Goal: Information Seeking & Learning: Learn about a topic

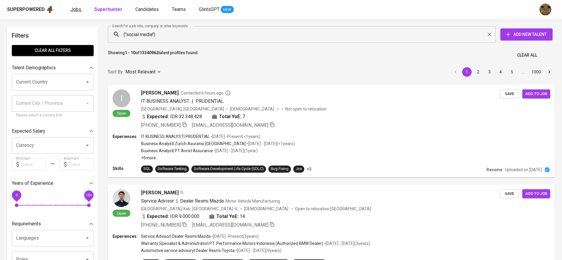
click at [77, 6] on link "Jobs" at bounding box center [77, 9] width 12 height 7
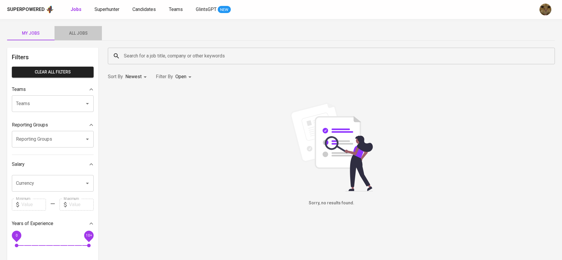
click at [80, 36] on span "All Jobs" at bounding box center [78, 33] width 40 height 7
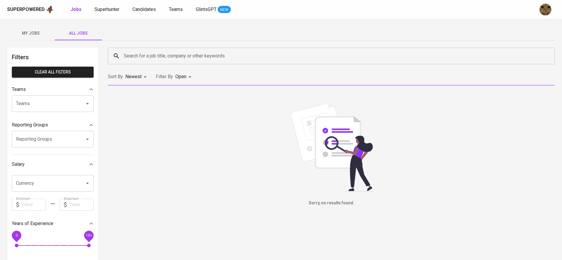
click at [146, 48] on div "Search for a job title, company or other keywords" at bounding box center [331, 56] width 447 height 17
click at [138, 53] on input "Search for a job title, company or other keywords" at bounding box center [332, 55] width 421 height 11
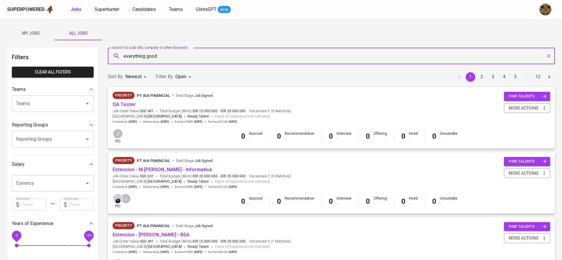
type input "everything good"
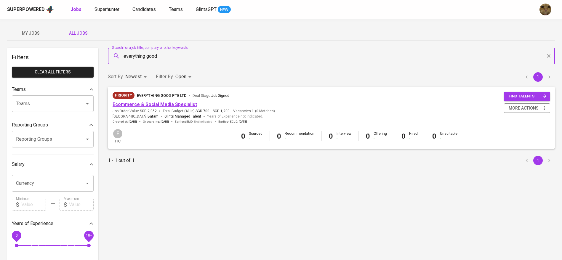
click at [129, 105] on link "Ecommerce & Social Media Specialist" at bounding box center [155, 105] width 84 height 6
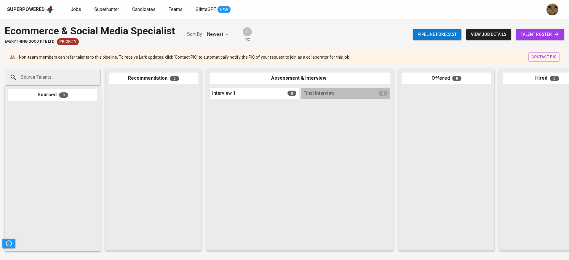
click at [555, 31] on icon at bounding box center [556, 34] width 6 height 6
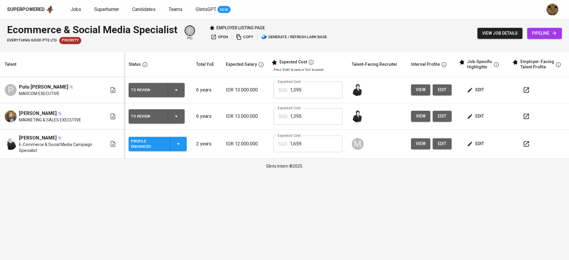
click at [529, 141] on icon "button" at bounding box center [526, 143] width 7 height 7
click at [526, 115] on icon "button" at bounding box center [526, 116] width 7 height 7
click at [70, 14] on div "Superpowered Jobs Superhunter Candidates Teams GlintsGPT NEW" at bounding box center [275, 9] width 536 height 9
click at [420, 174] on html "Superpowered Jobs Superhunter Candidates Teams GlintsGPT NEW Ecommerce & Social…" at bounding box center [284, 87] width 569 height 174
click at [110, 10] on span "Superhunter" at bounding box center [106, 10] width 25 height 6
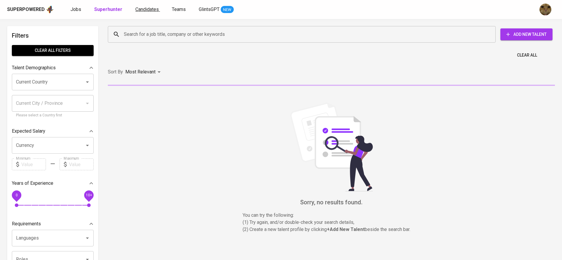
click at [135, 11] on span "Candidates" at bounding box center [146, 10] width 23 height 6
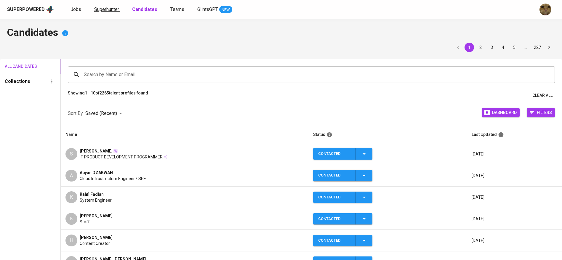
click at [108, 10] on span "Superhunter" at bounding box center [106, 10] width 25 height 6
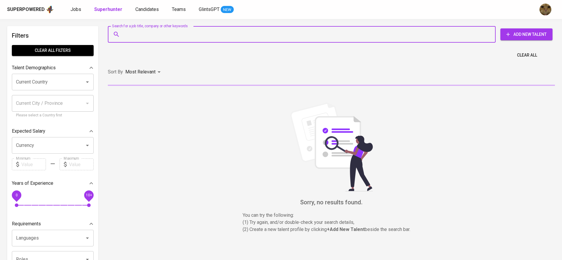
click at [142, 36] on input "Search for a job title, company or other keywords" at bounding box center [303, 34] width 362 height 11
paste input "alyamaulida06@gmail.com"
type input "alyamaulida06@gmail.com"
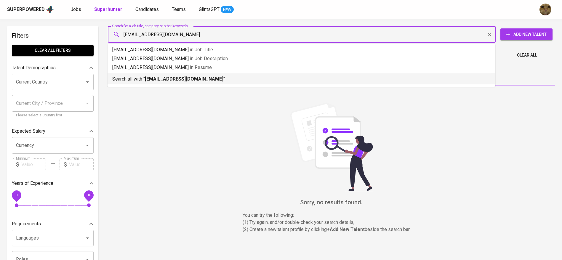
click at [156, 74] on div "Search all with " alyamaulida06@gmail.com "" at bounding box center [301, 78] width 378 height 10
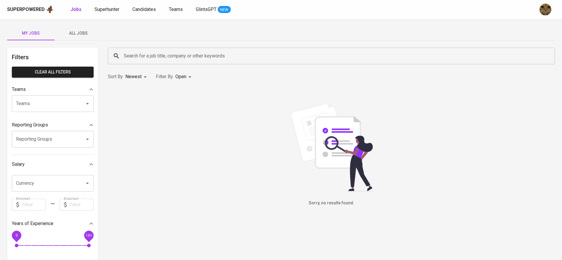
click at [77, 26] on button "All Jobs" at bounding box center [78, 33] width 47 height 14
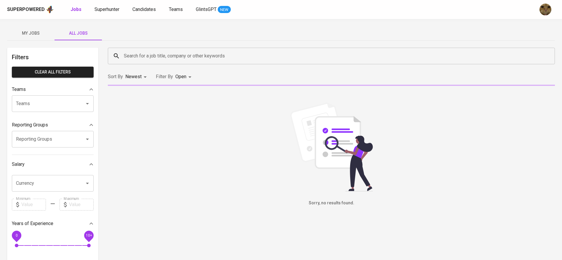
click at [140, 48] on div "Search for a job title, company or other keywords" at bounding box center [331, 56] width 447 height 17
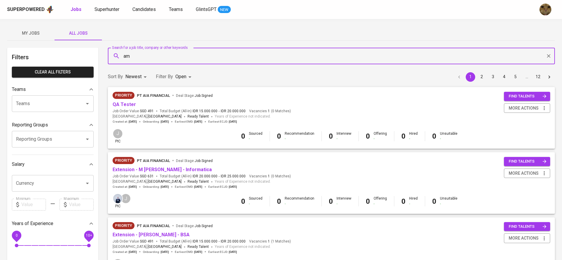
type input "a"
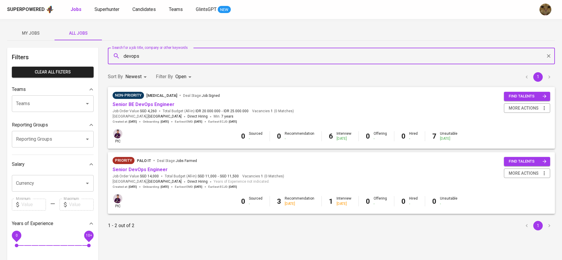
click at [132, 59] on input "devops" at bounding box center [332, 55] width 421 height 11
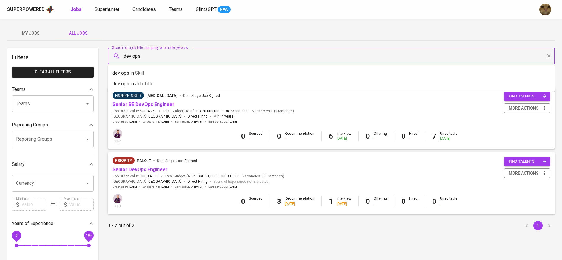
type input "dev ops"
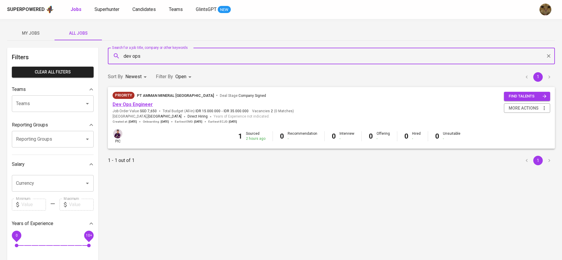
click at [132, 102] on link "Dev Ops Engineer" at bounding box center [133, 105] width 40 height 6
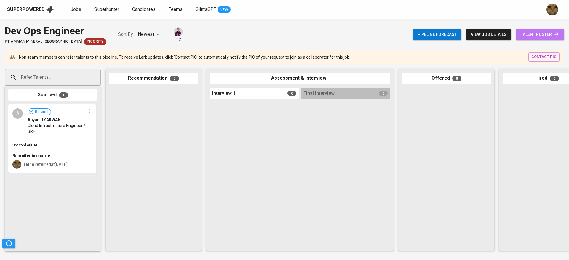
click at [543, 39] on link "talent roster" at bounding box center [540, 34] width 48 height 11
